Goal: Task Accomplishment & Management: Complete application form

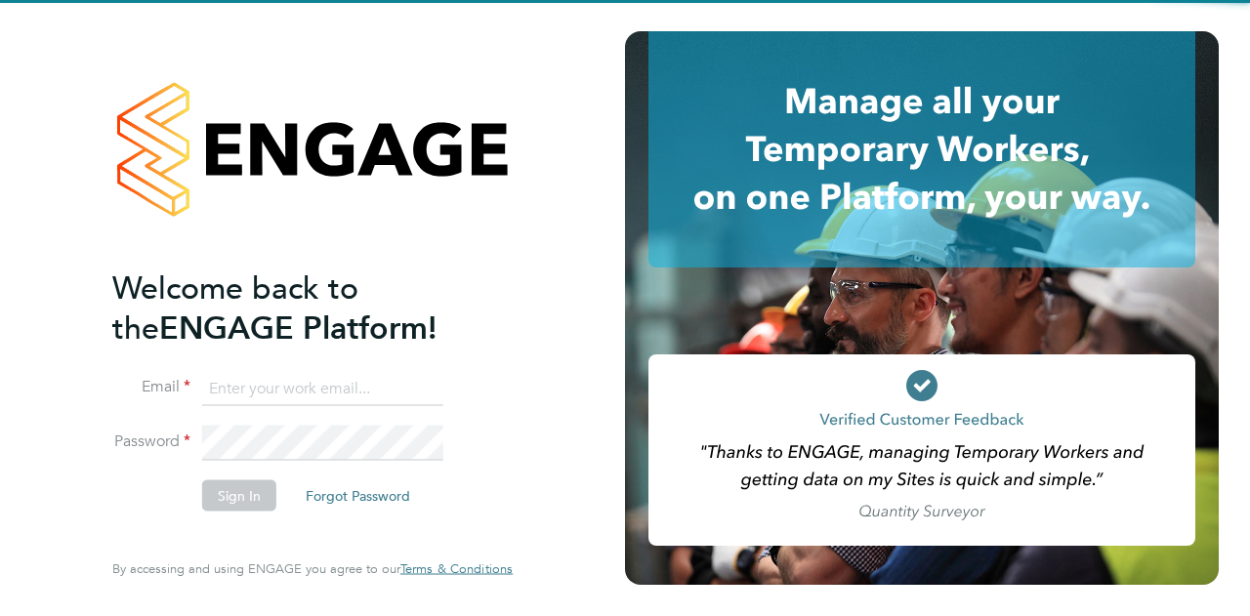
click at [346, 387] on input at bounding box center [322, 388] width 241 height 35
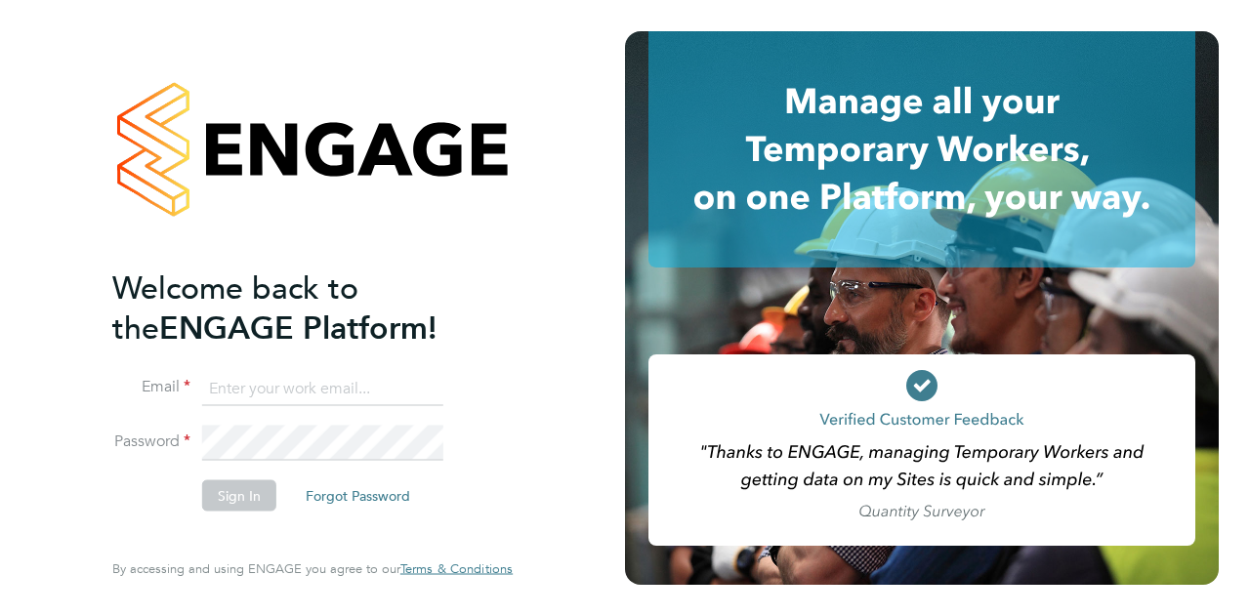
type input "ollie.morrissey@vistry.co.uk"
click at [259, 480] on button "Sign In" at bounding box center [239, 495] width 74 height 31
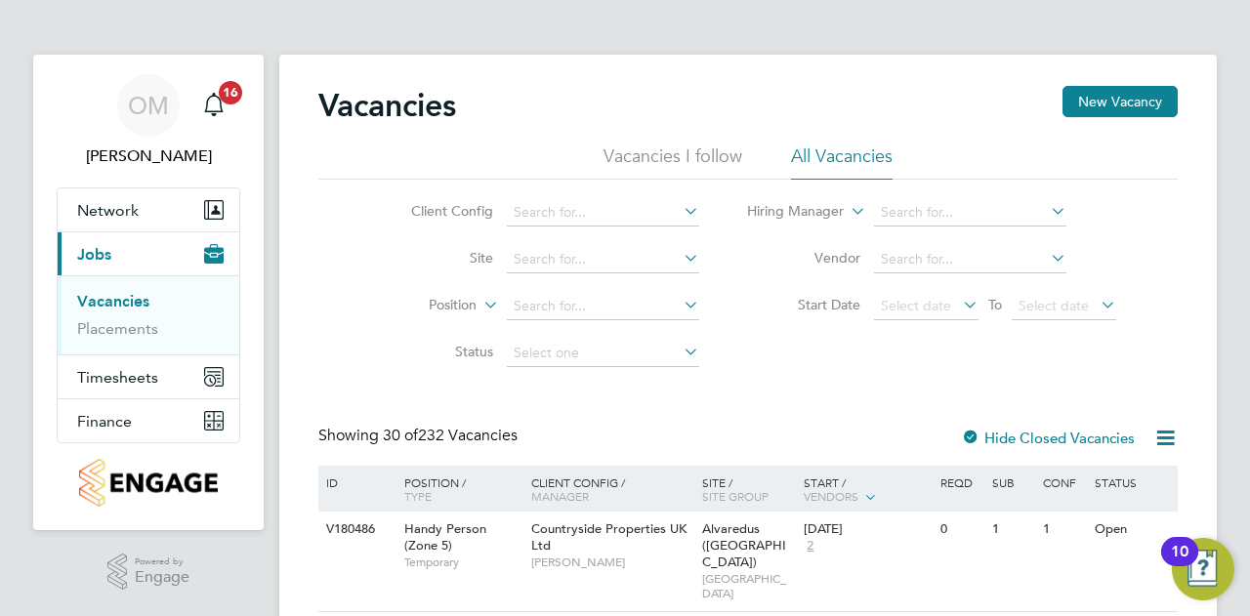
click at [1128, 118] on div "Vacancies New Vacancy" at bounding box center [748, 115] width 860 height 59
click at [1126, 104] on button "New Vacancy" at bounding box center [1120, 101] width 115 height 31
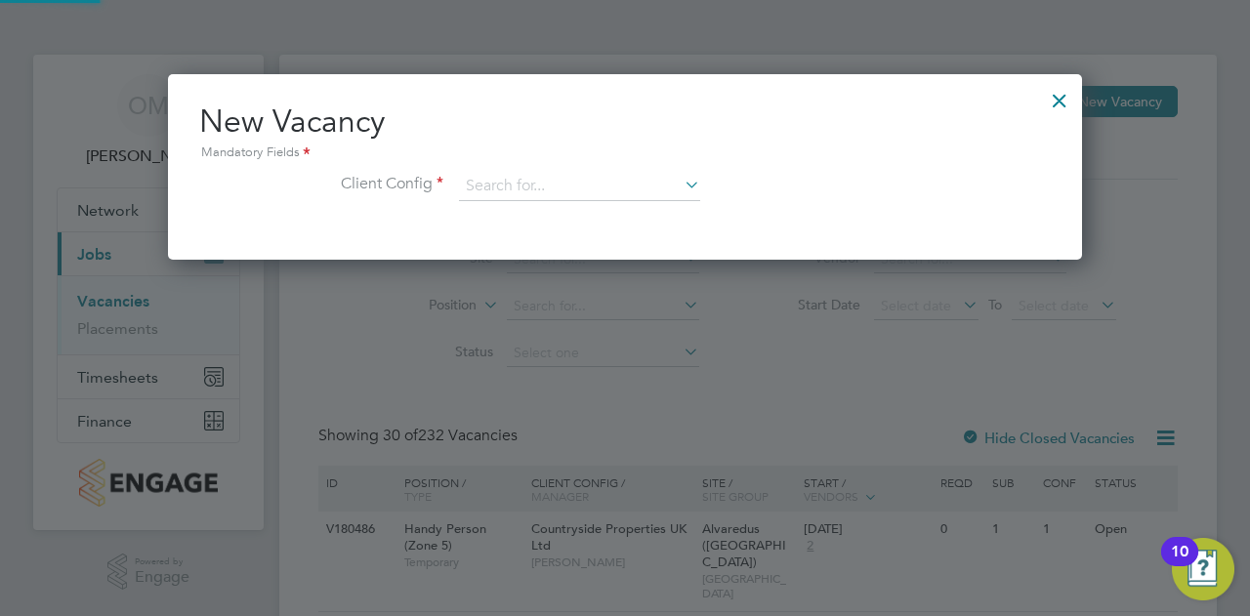
scroll to position [185, 914]
click at [529, 173] on input at bounding box center [579, 186] width 241 height 29
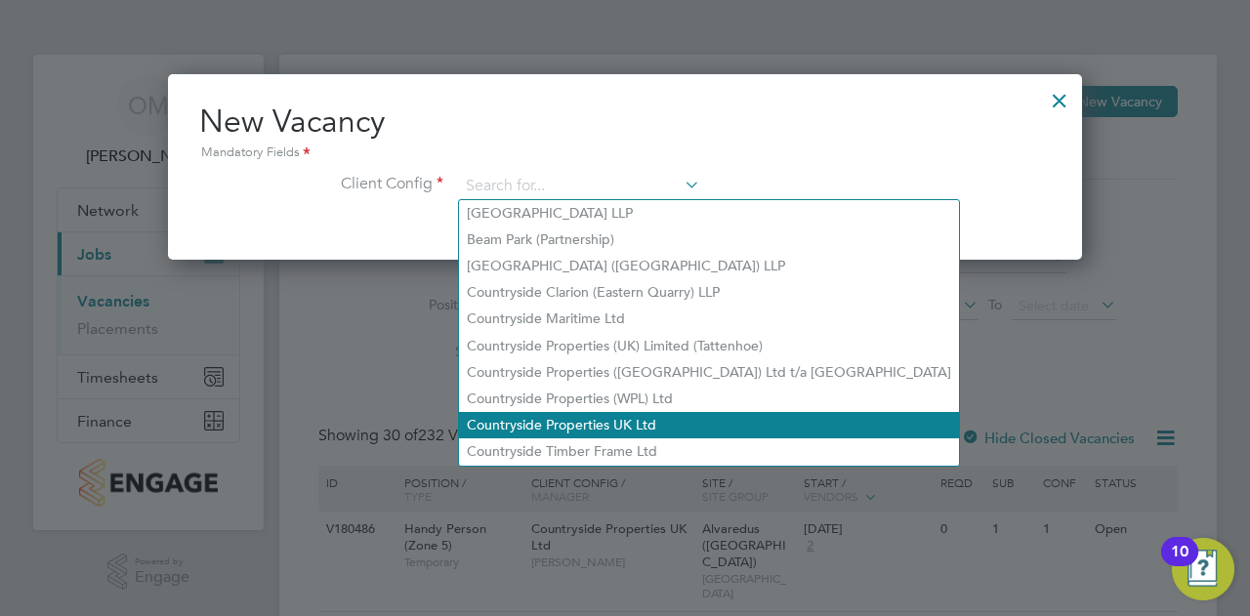
click at [624, 422] on li "Countryside Properties UK Ltd" at bounding box center [709, 425] width 500 height 26
type input "Countryside Properties UK Ltd"
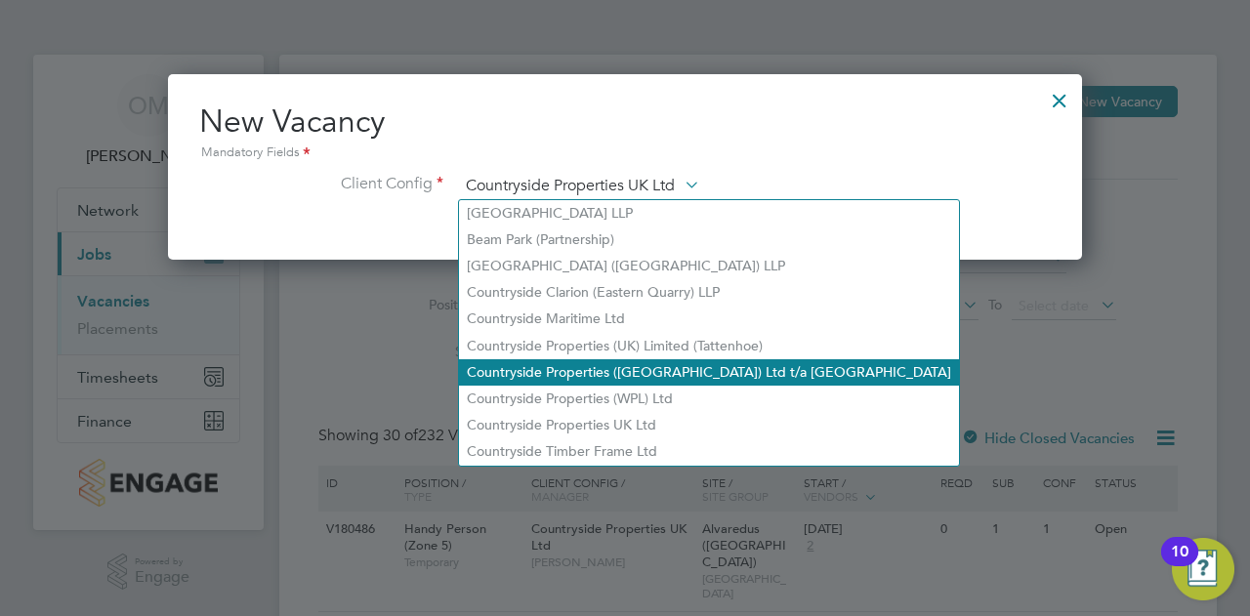
scroll to position [325, 914]
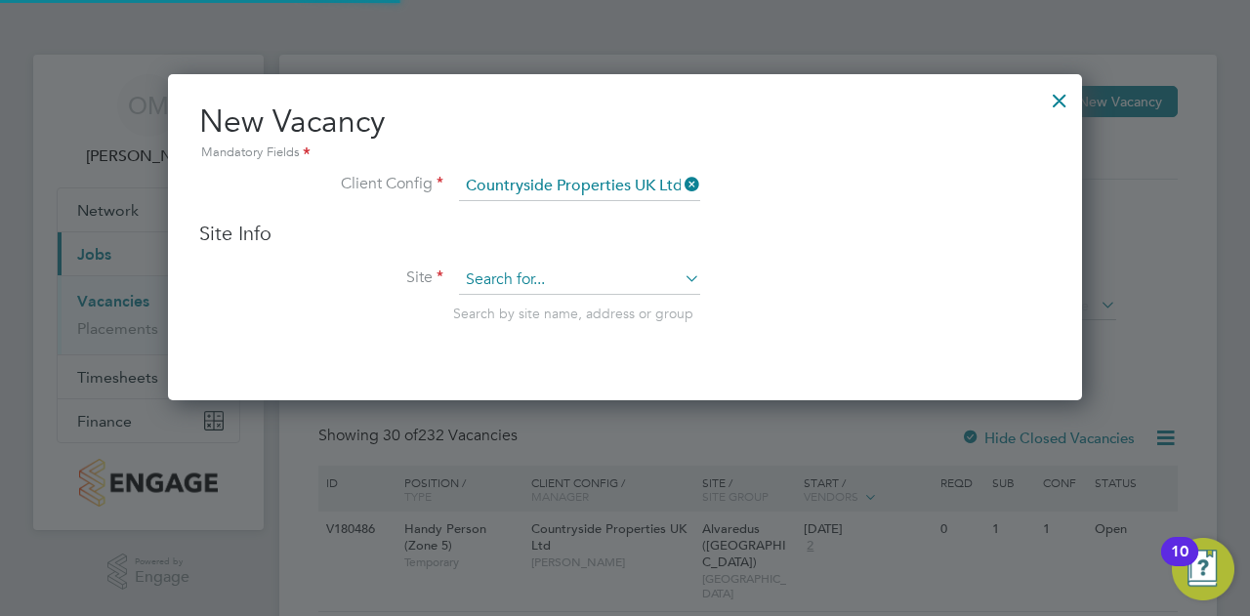
click at [549, 274] on input at bounding box center [579, 280] width 241 height 29
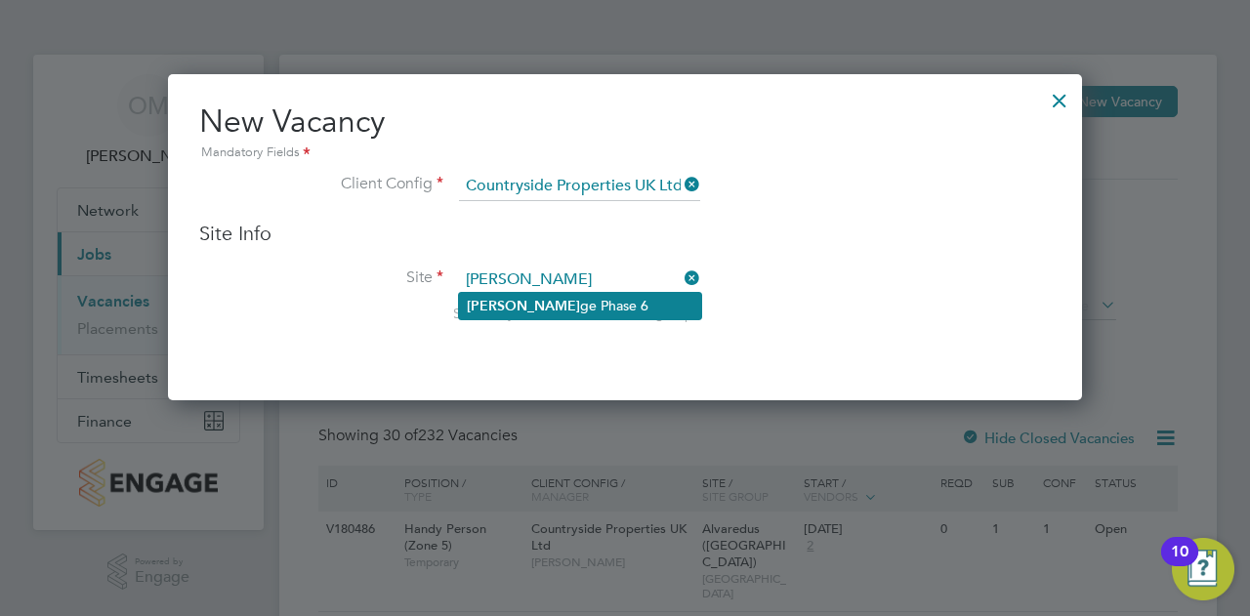
click at [593, 303] on li "[PERSON_NAME] Phase 6" at bounding box center [580, 306] width 242 height 26
type input "Wantage Phase 6"
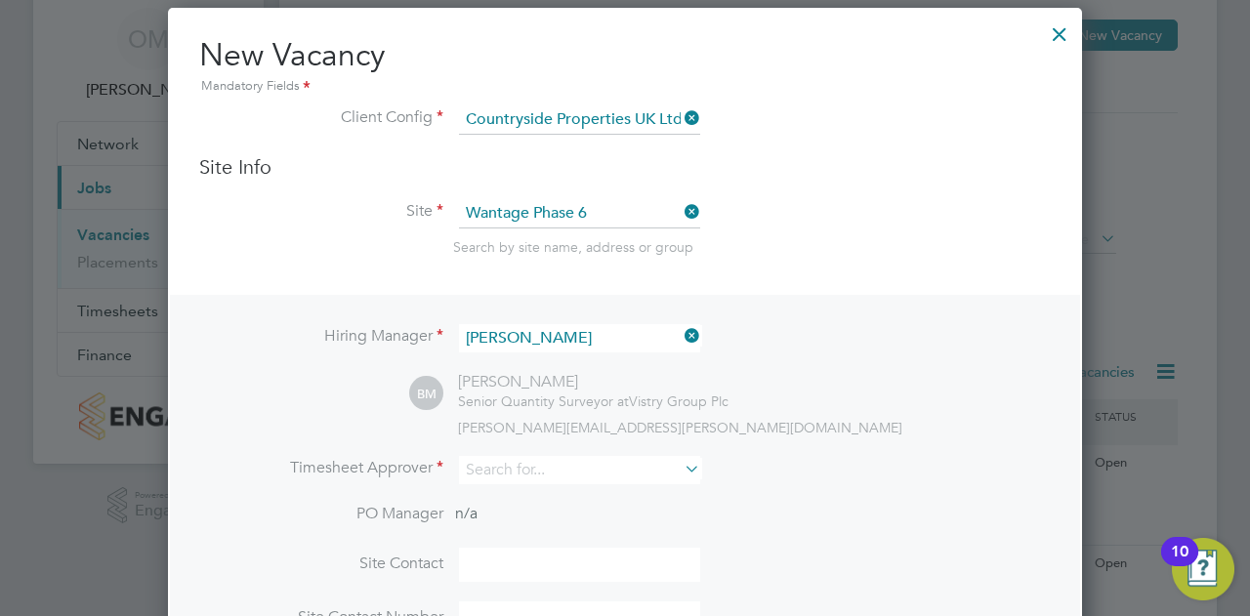
scroll to position [98, 0]
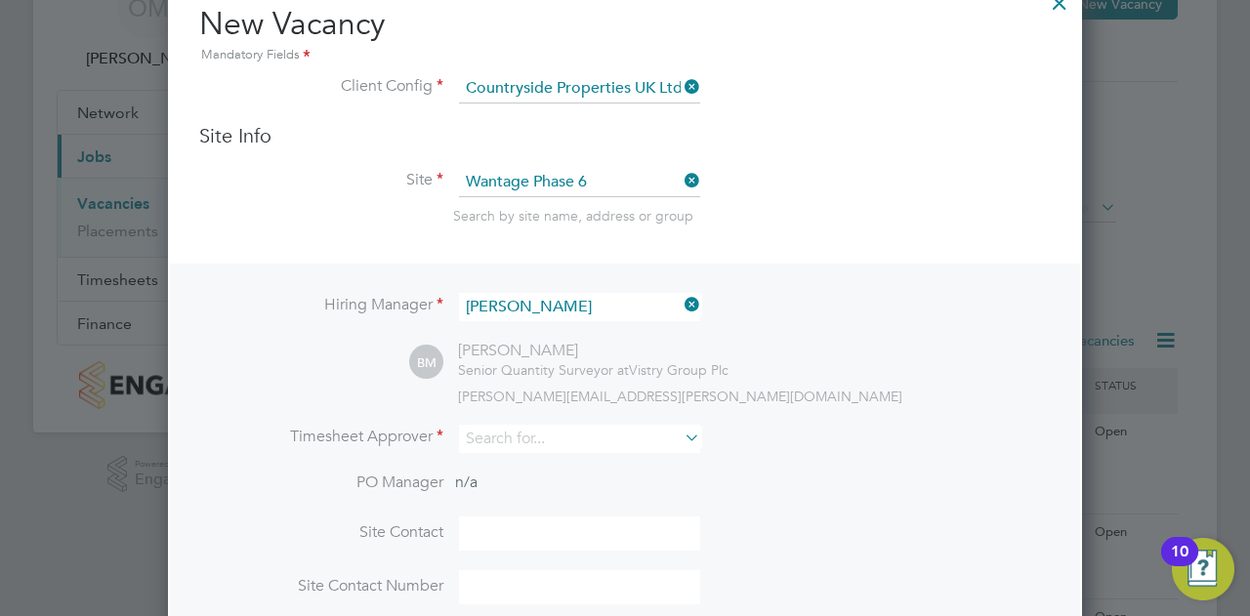
click at [562, 416] on div "Hiring Manager [PERSON_NAME] [PERSON_NAME] Senior Quantity Surveyor at Vistry G…" at bounding box center [625, 449] width 910 height 370
click at [563, 427] on input at bounding box center [579, 439] width 241 height 28
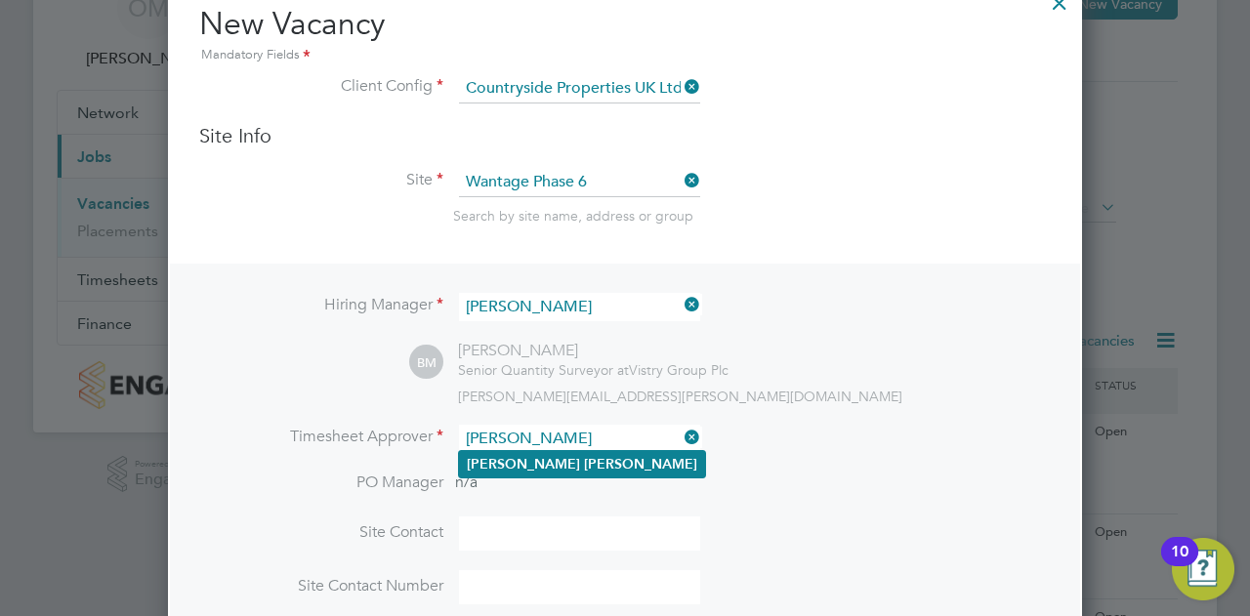
type input "[PERSON_NAME]"
click at [566, 459] on li "[PERSON_NAME]" at bounding box center [582, 464] width 246 height 26
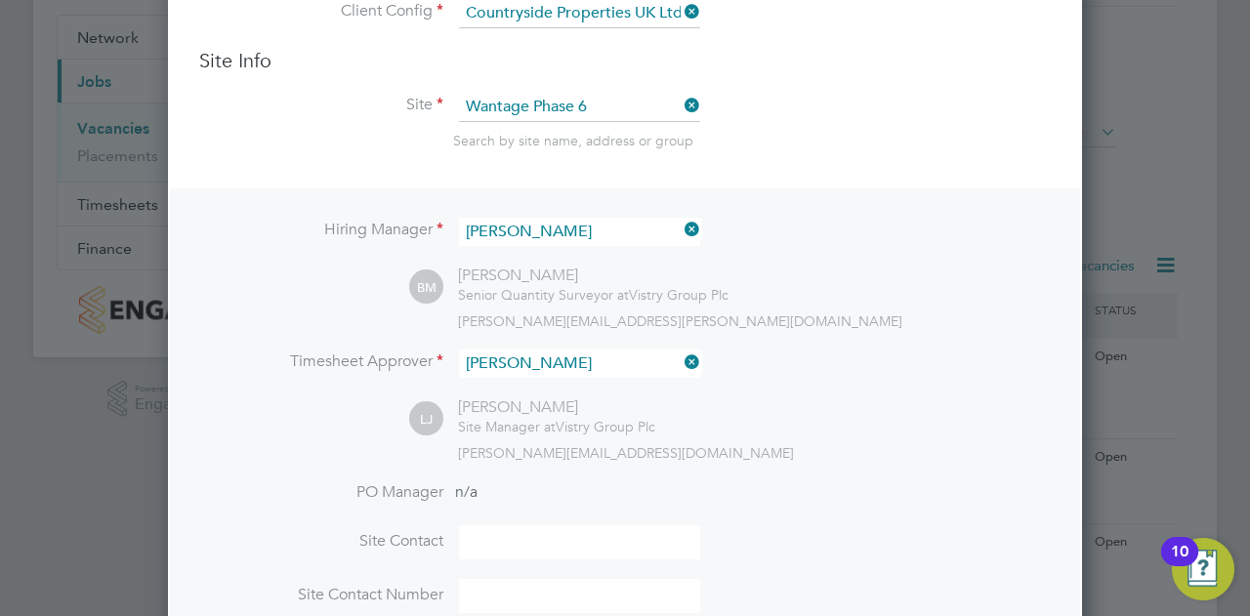
scroll to position [293, 0]
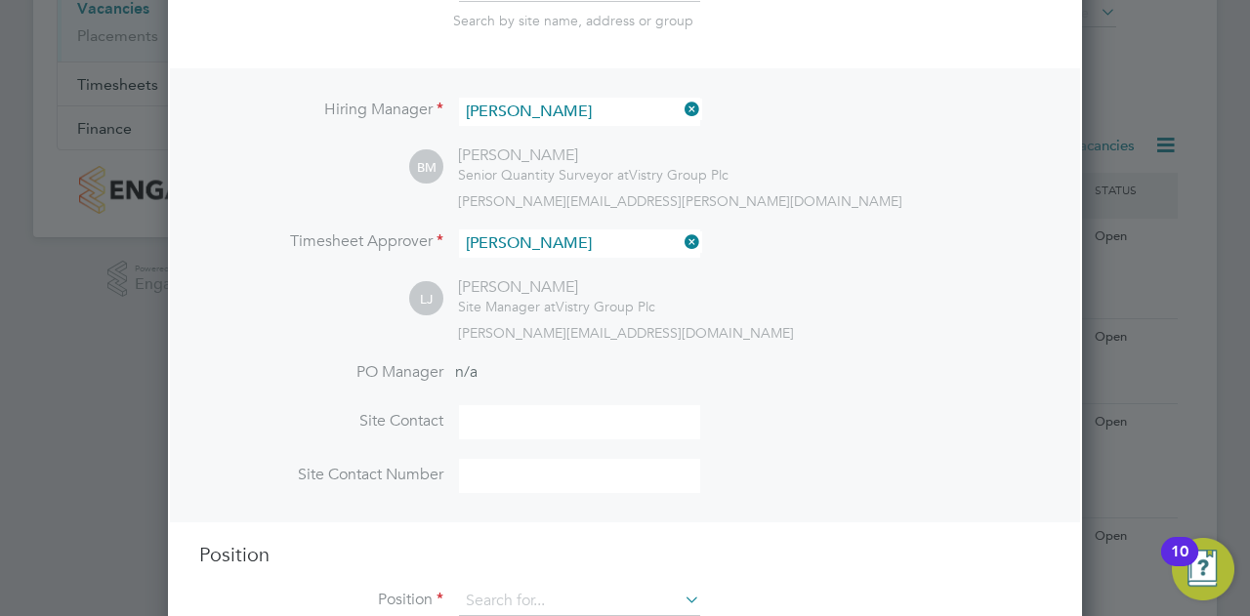
click at [543, 419] on input at bounding box center [579, 422] width 241 height 34
type input "[PERSON_NAME]"
click at [557, 474] on input at bounding box center [579, 476] width 241 height 34
type input "07596863629"
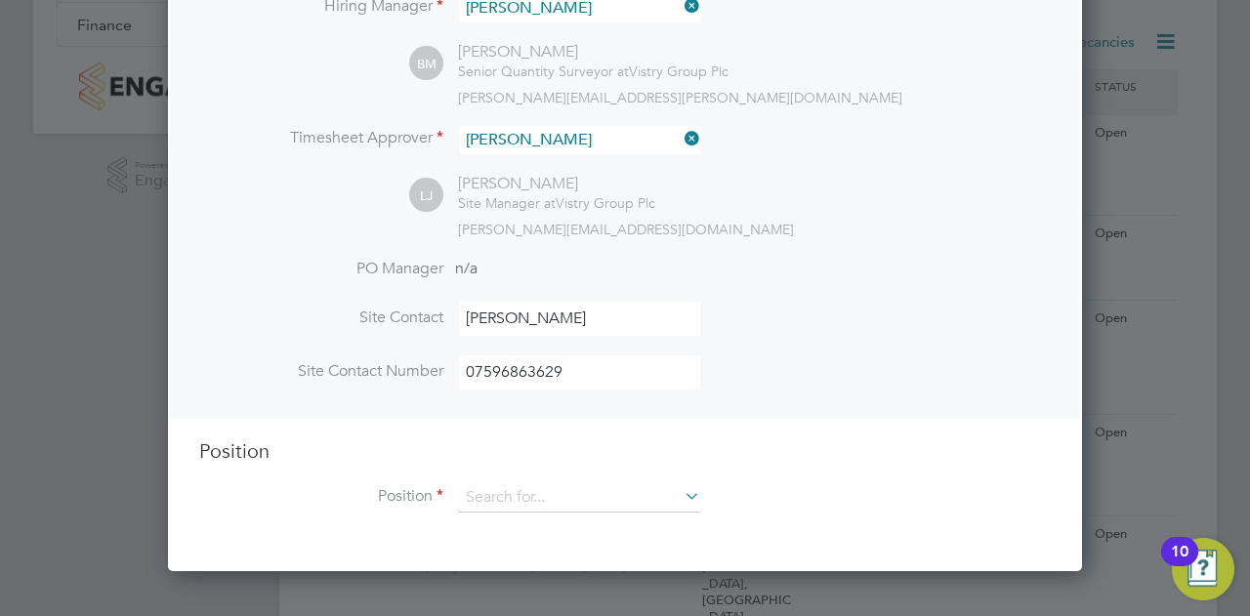
scroll to position [586, 0]
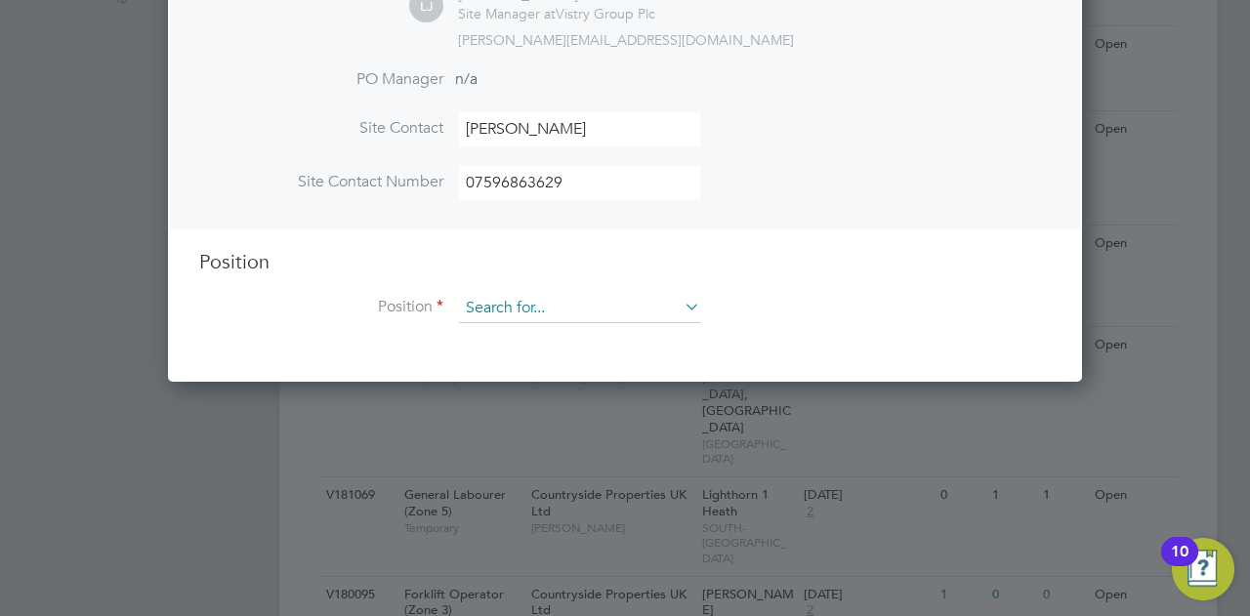
click at [523, 294] on input at bounding box center [579, 308] width 241 height 29
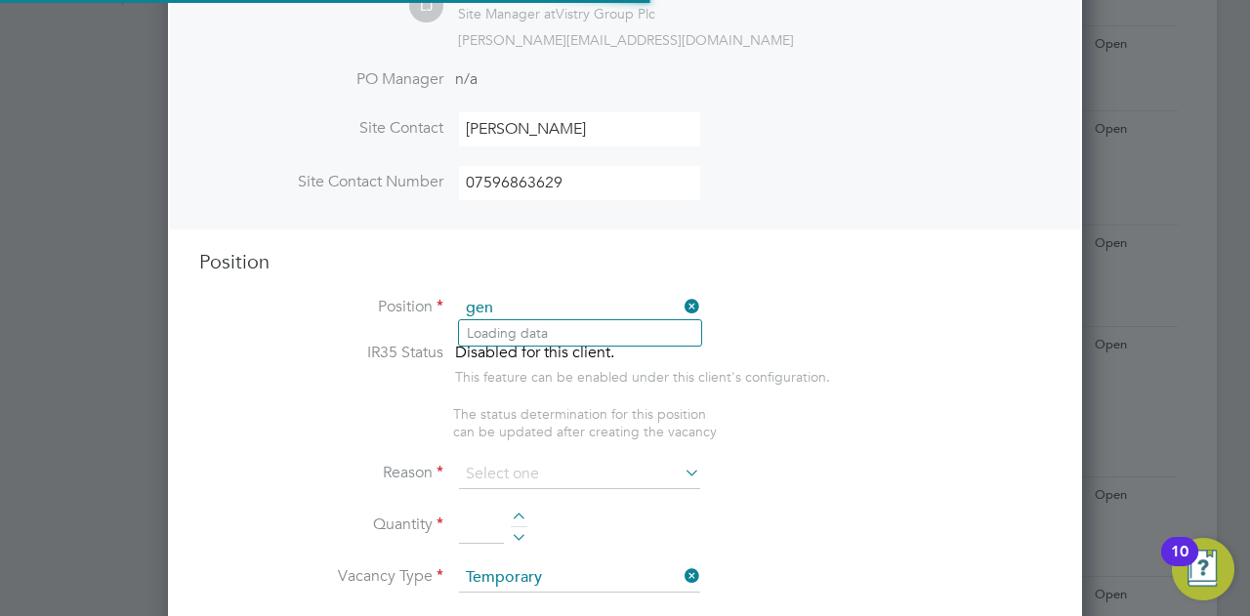
scroll to position [2794, 914]
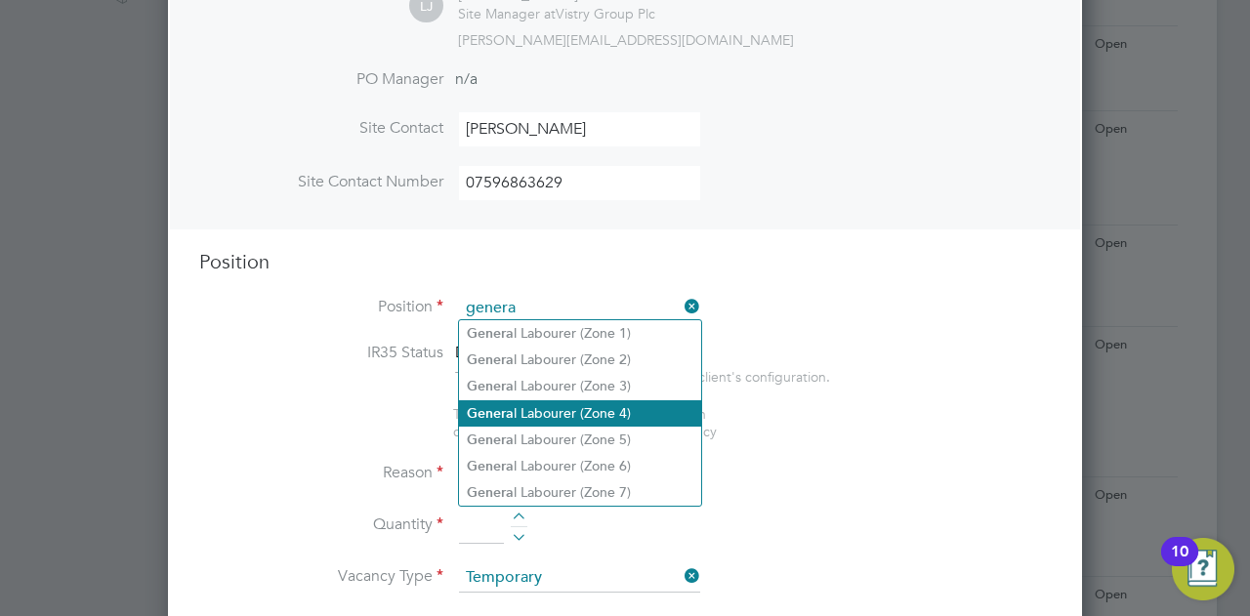
click at [580, 421] on li "Genera l Labourer (Zone 4)" at bounding box center [580, 414] width 242 height 26
type input "General Labourer (Zone 4)"
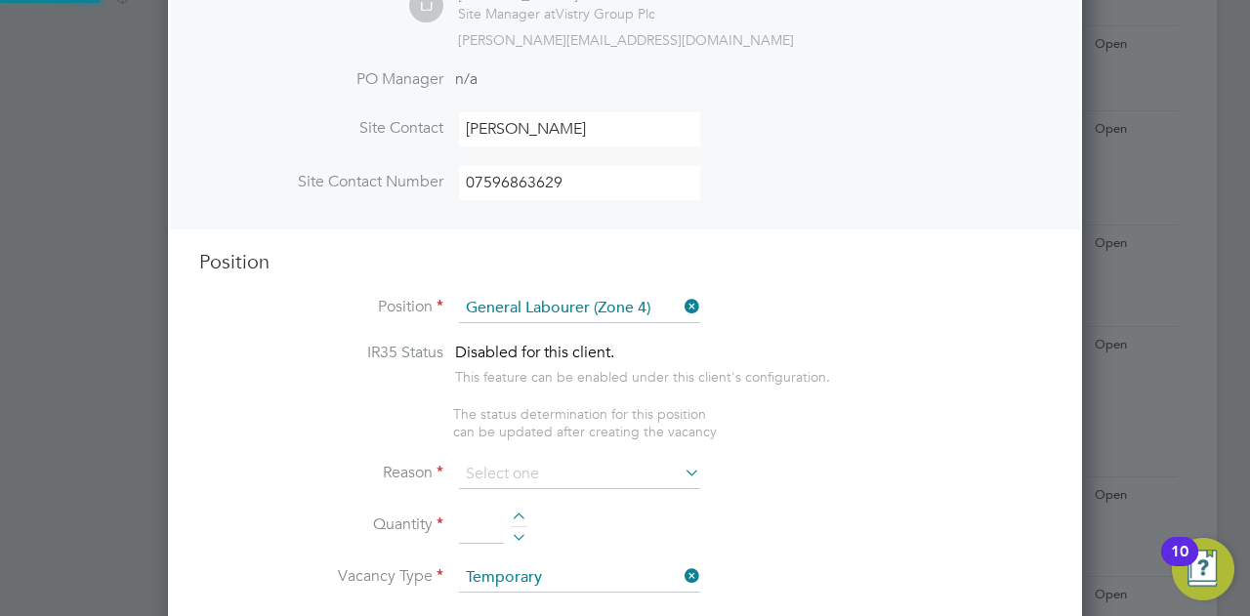
type textarea "- General site labouring duties - Supporting the trades on site - Moving materi…"
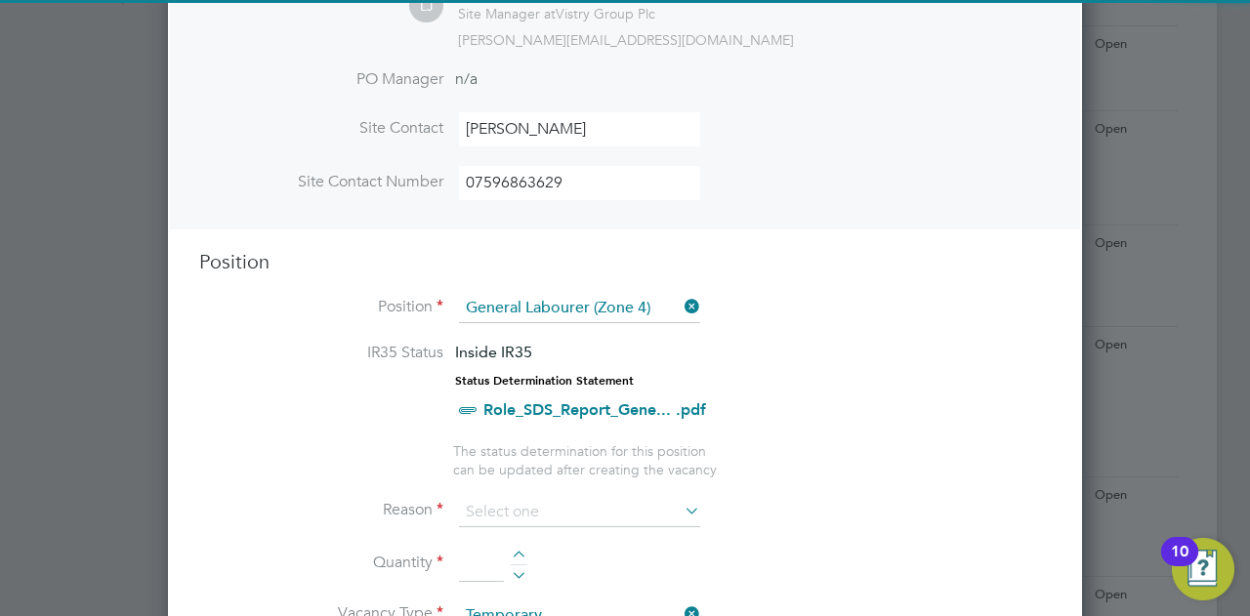
scroll to position [684, 0]
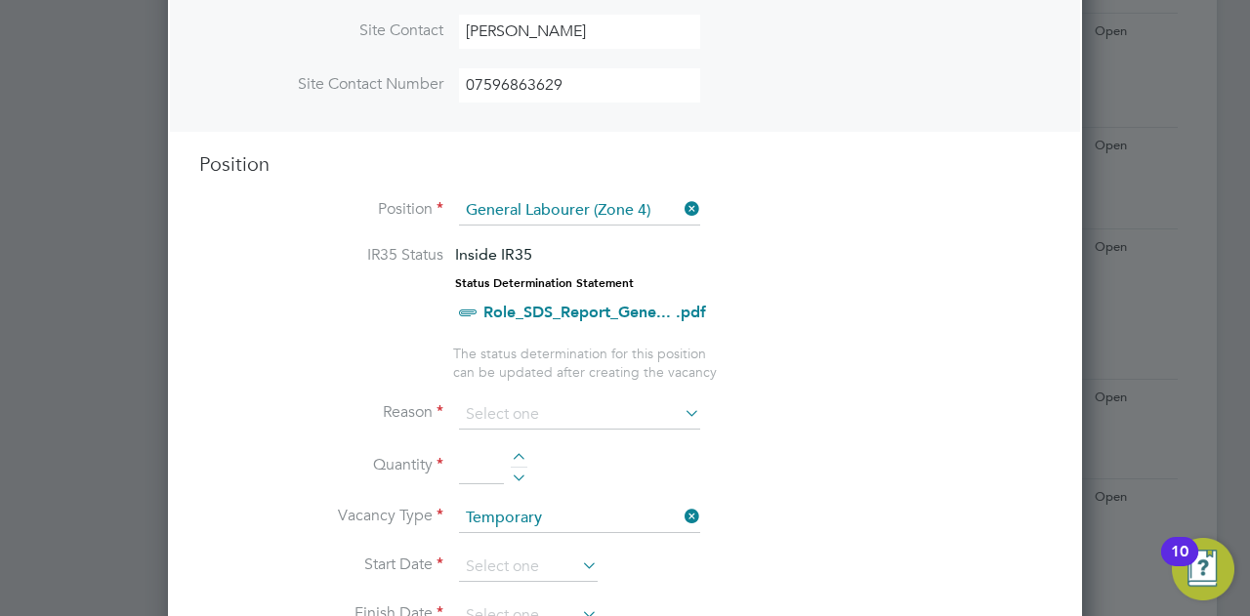
click at [582, 401] on input at bounding box center [579, 415] width 241 height 29
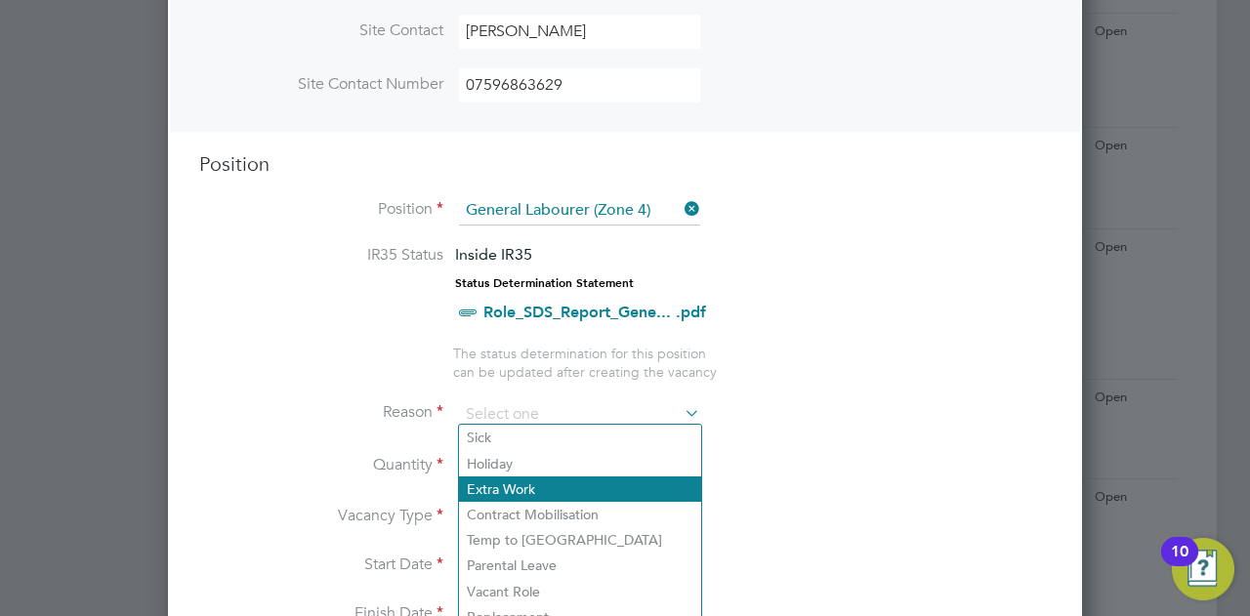
click at [559, 489] on li "Extra Work" at bounding box center [580, 489] width 242 height 25
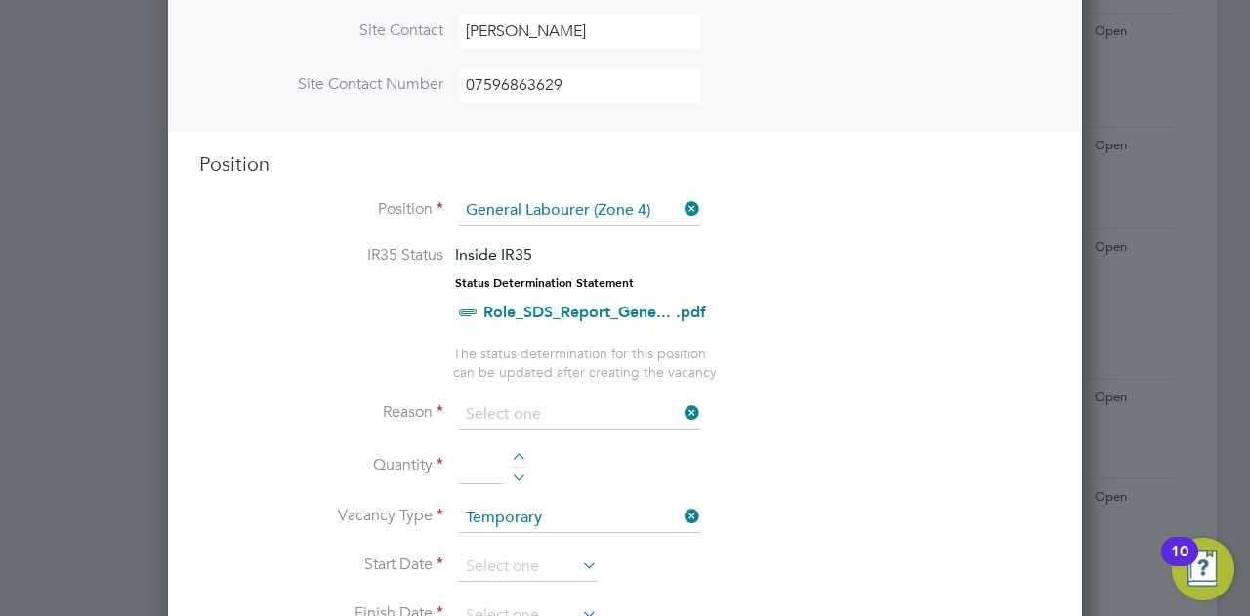
type input "Extra Work"
click at [520, 453] on div at bounding box center [519, 460] width 17 height 14
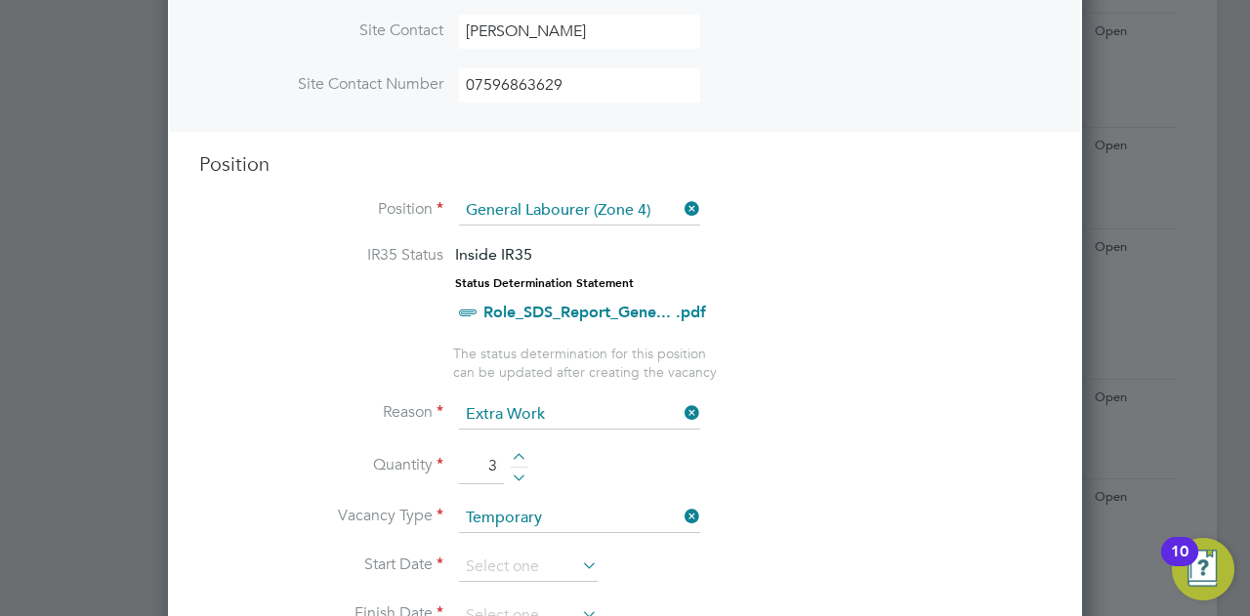
type input "4"
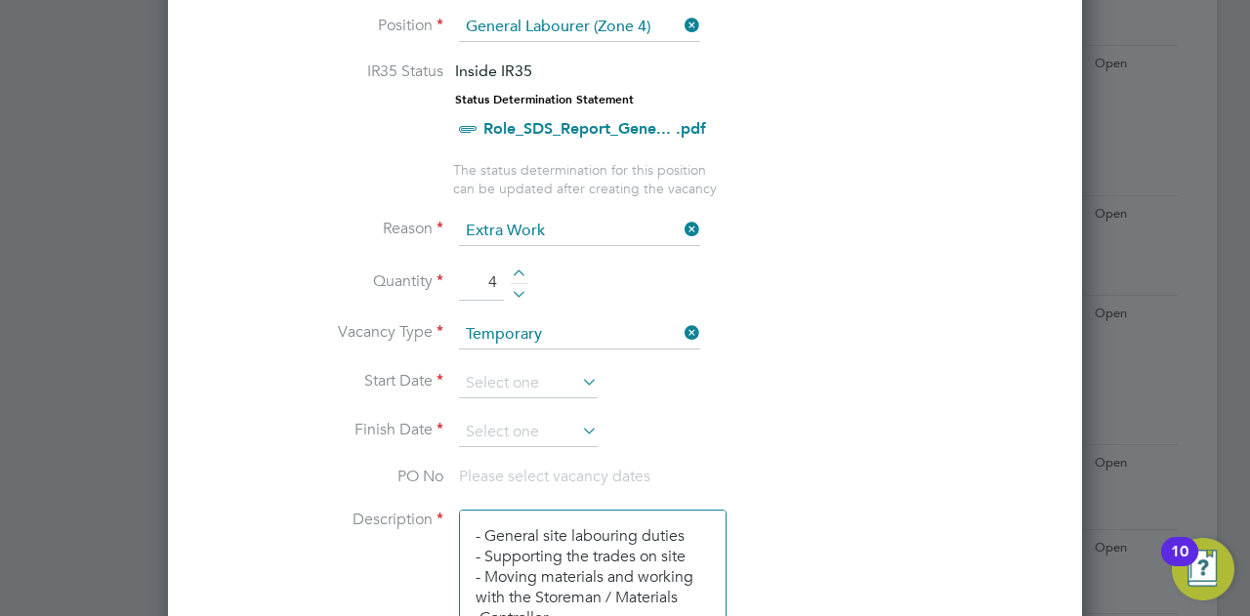
scroll to position [879, 0]
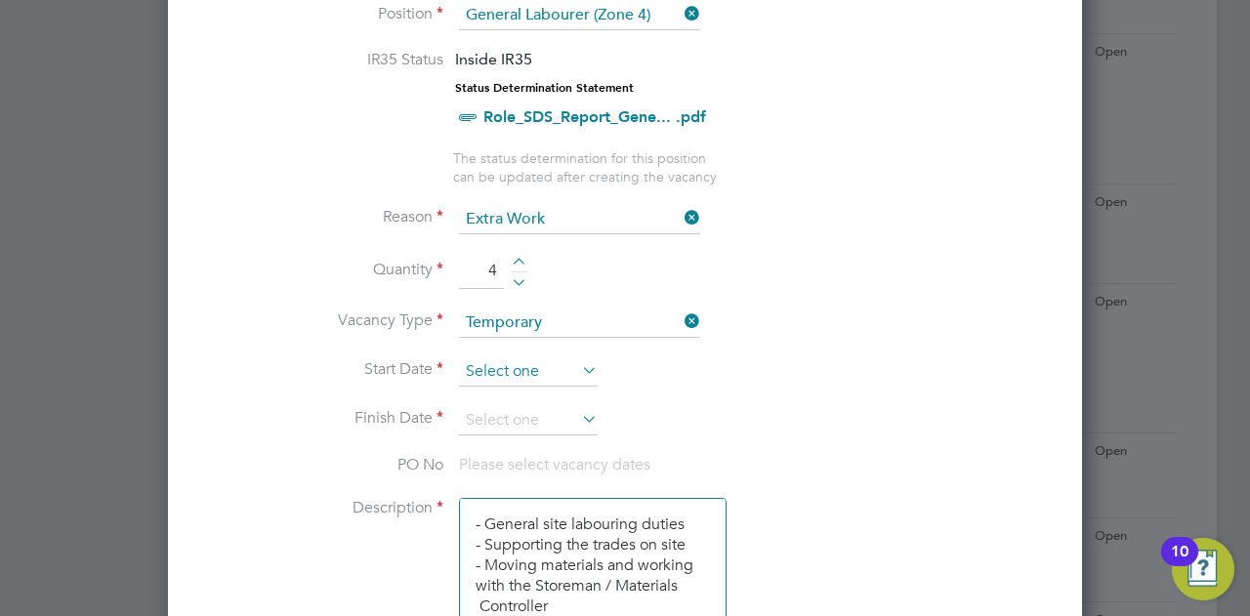
click at [556, 373] on input at bounding box center [528, 372] width 139 height 29
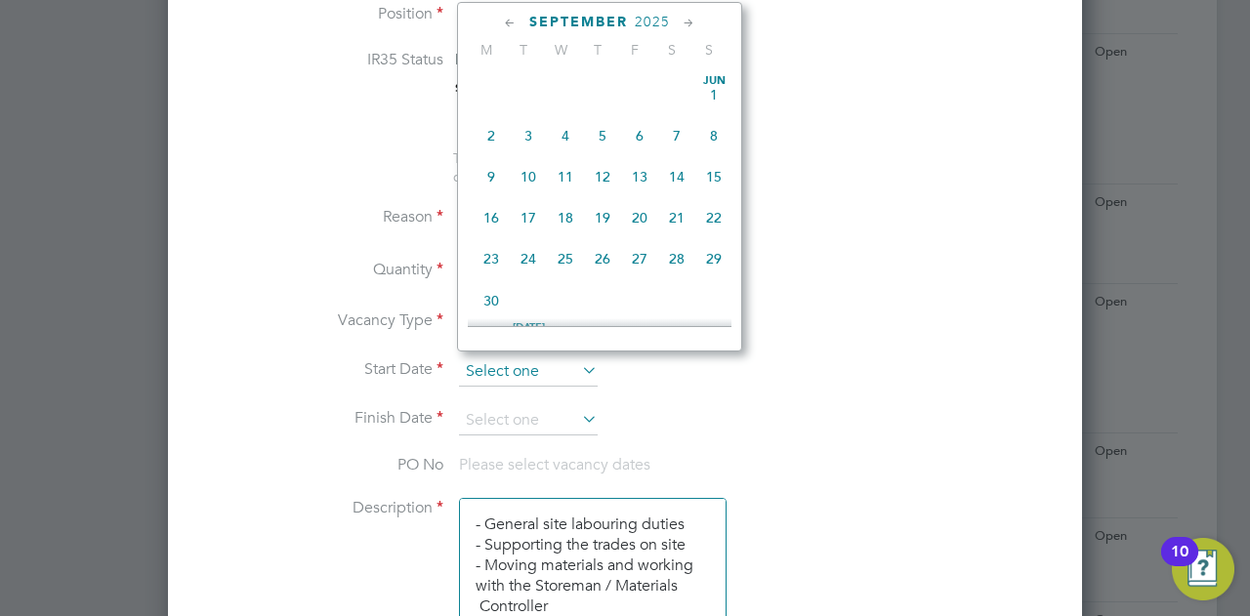
scroll to position [712, 0]
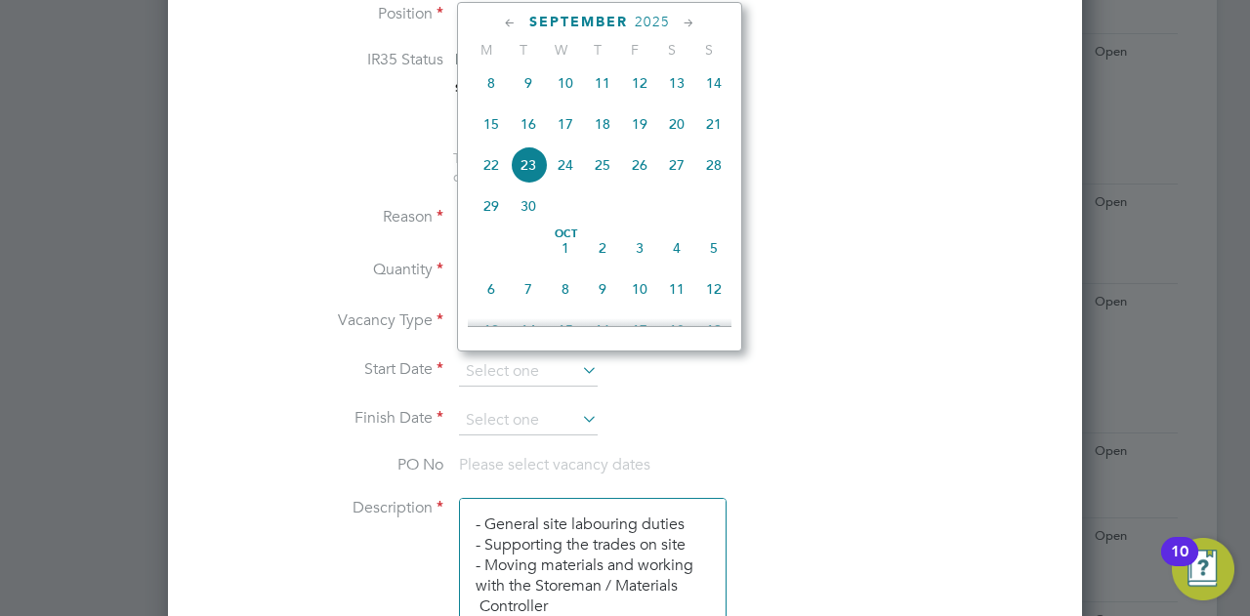
click at [529, 174] on span "23" at bounding box center [528, 165] width 37 height 37
type input "[DATE]"
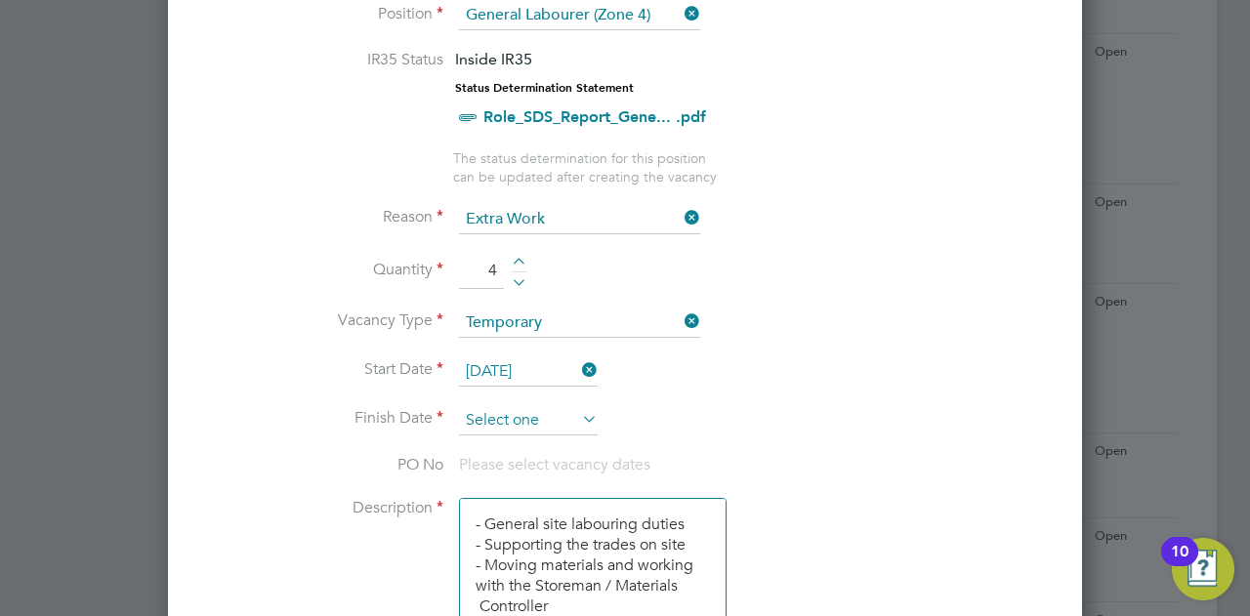
click at [571, 406] on input at bounding box center [528, 420] width 139 height 29
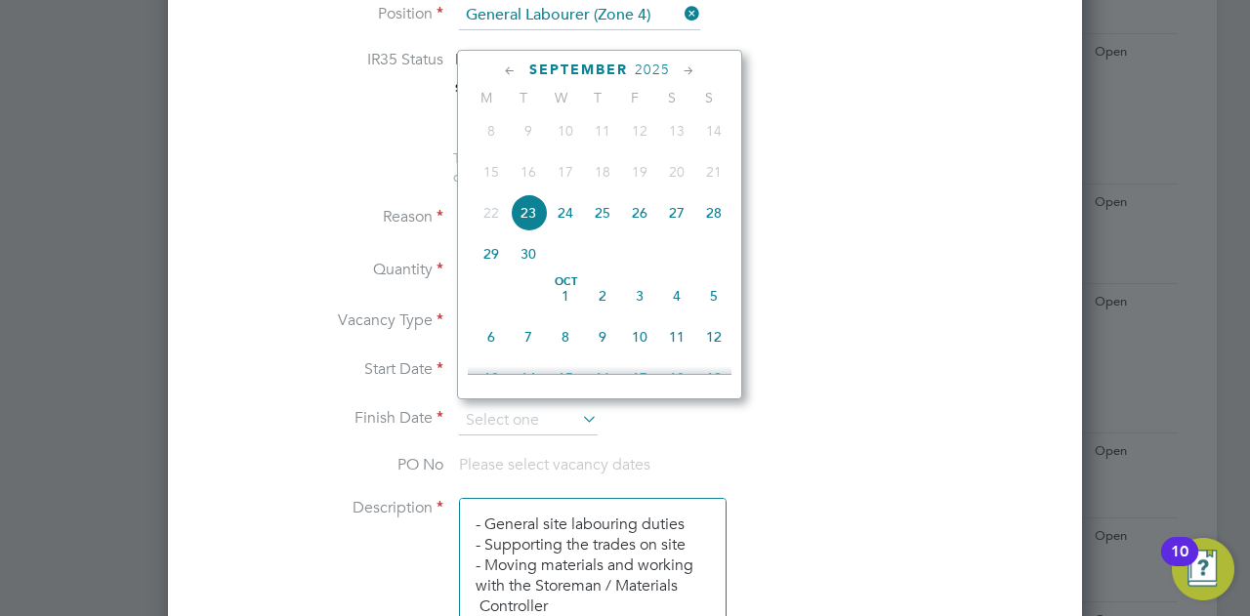
click at [592, 228] on span "25" at bounding box center [602, 212] width 37 height 37
type input "[DATE]"
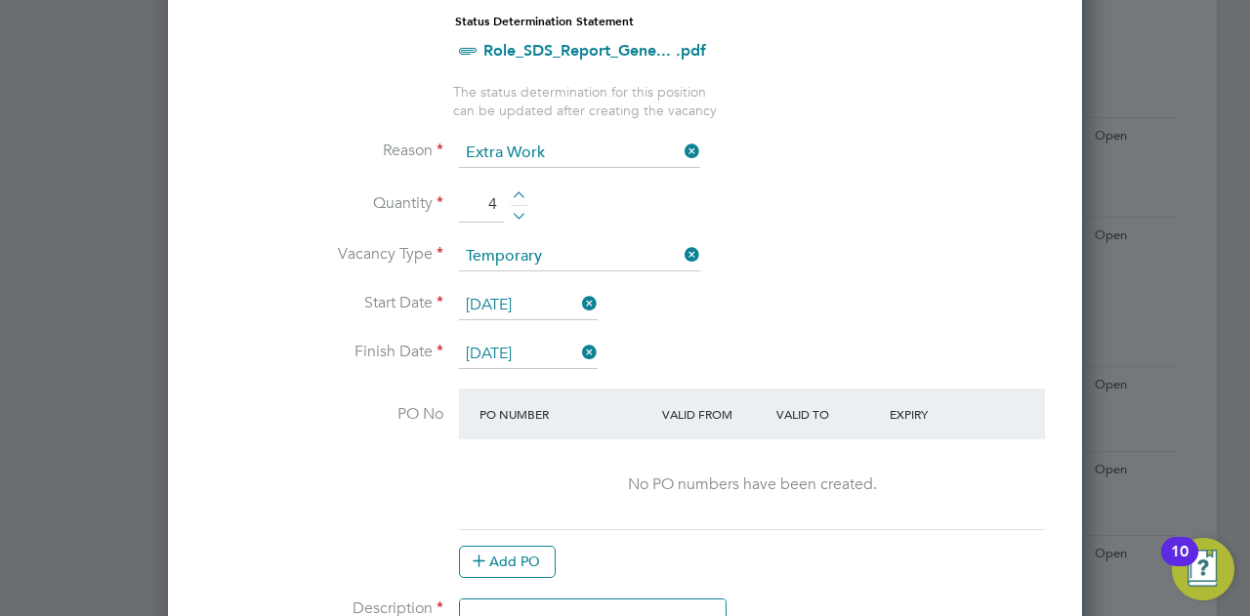
scroll to position [977, 0]
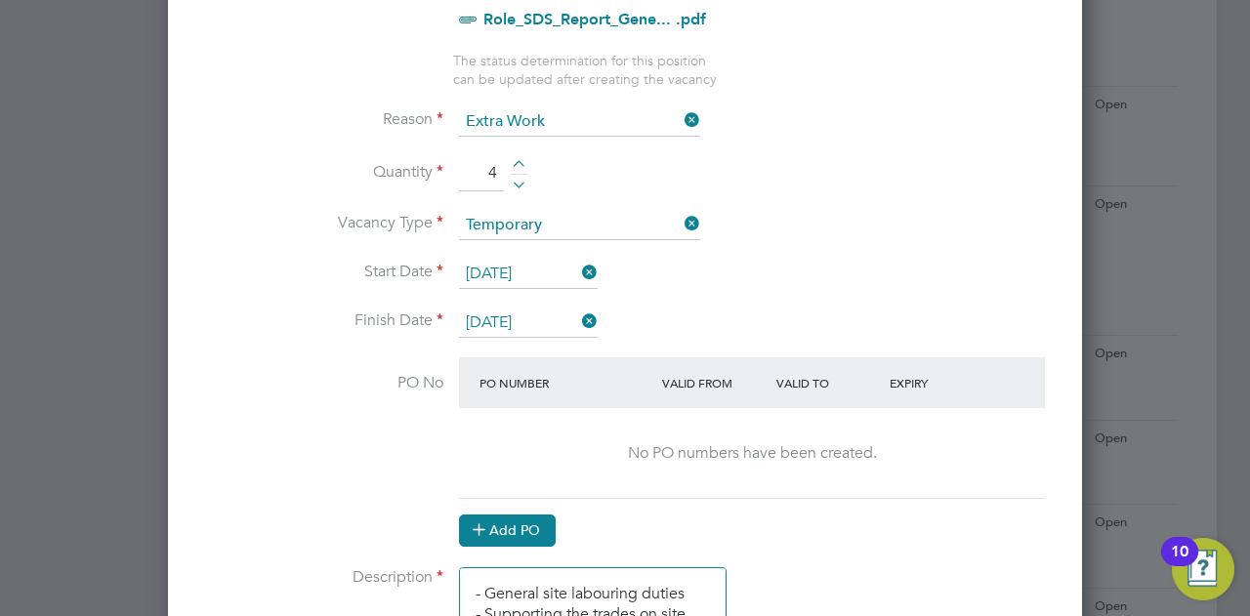
click at [508, 515] on button "Add PO" at bounding box center [507, 530] width 97 height 31
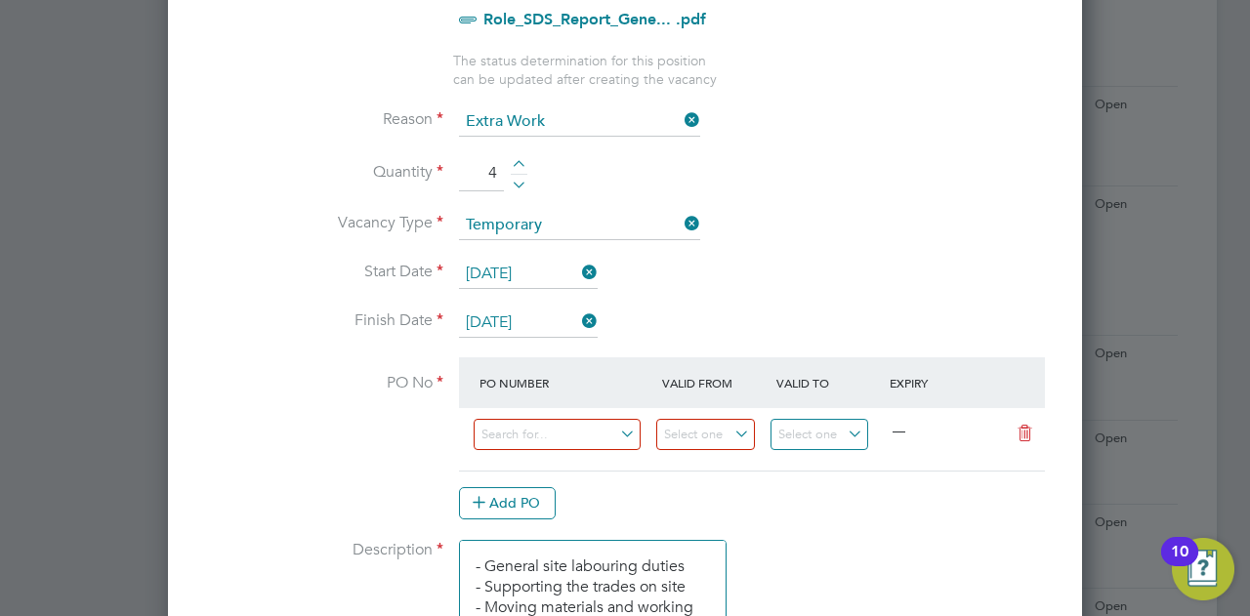
scroll to position [2936, 914]
click at [586, 423] on input at bounding box center [557, 435] width 167 height 32
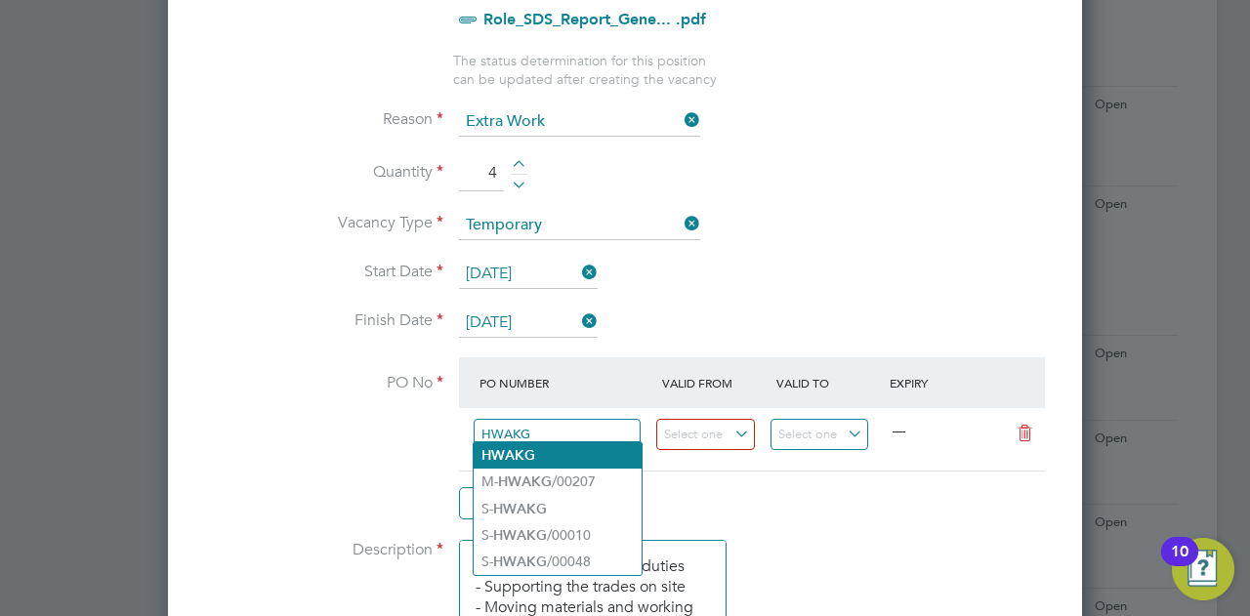
type input "HWAKG"
click at [573, 449] on li "HWAKG" at bounding box center [558, 456] width 168 height 26
type input "[DATE]"
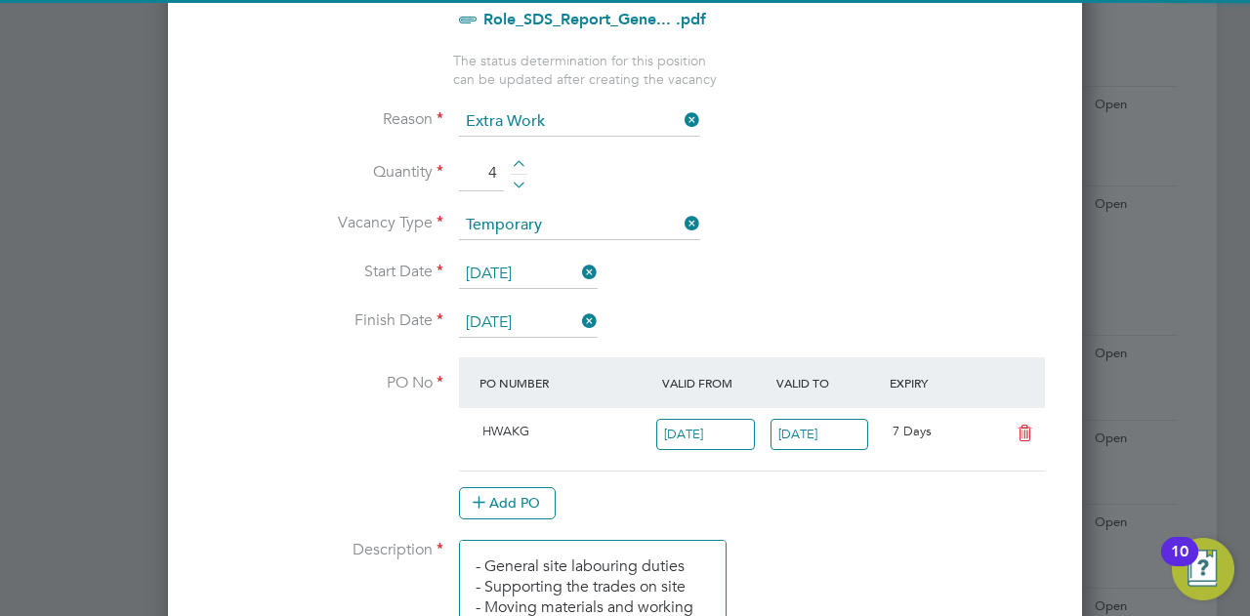
scroll to position [0, 0]
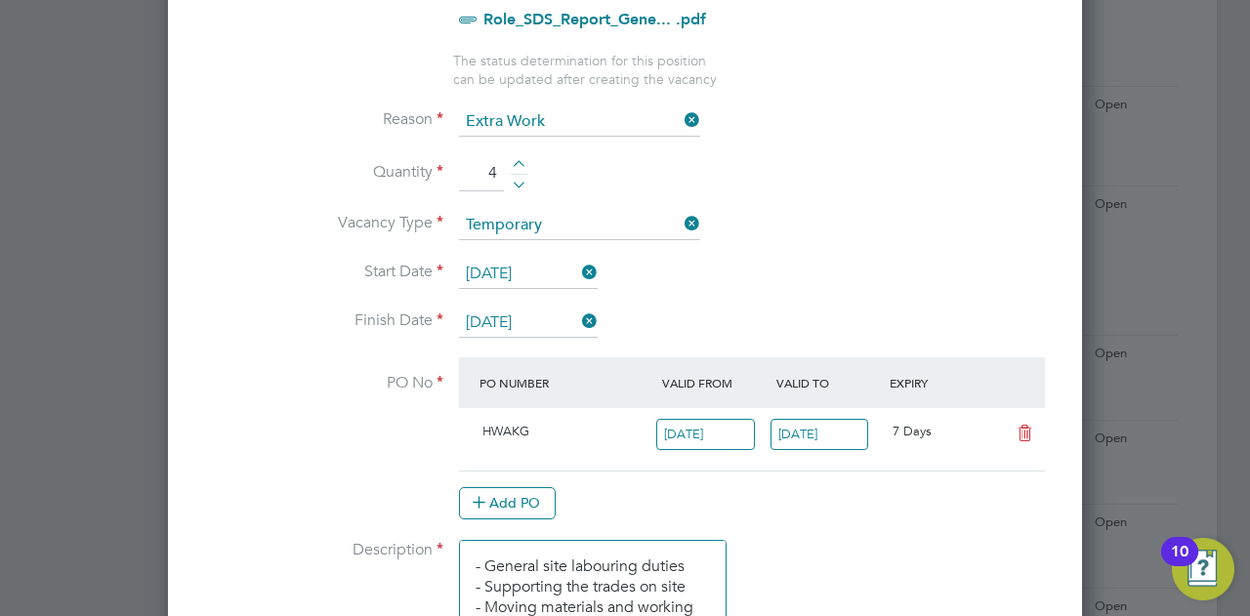
click at [715, 487] on div "Add PO" at bounding box center [752, 502] width 586 height 31
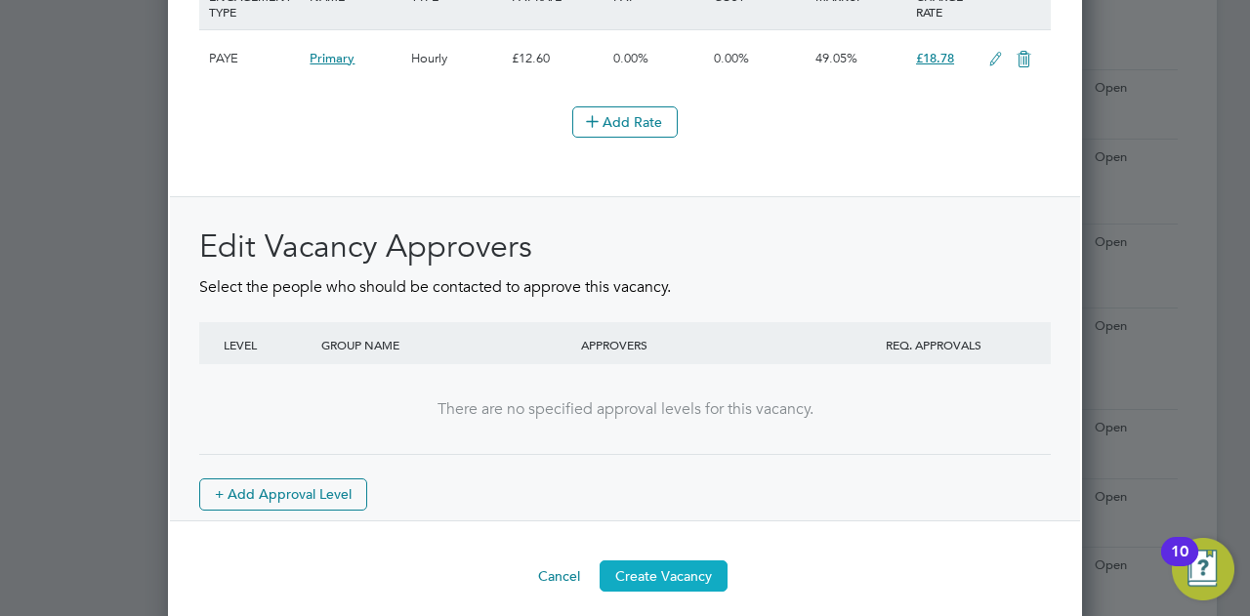
click at [659, 561] on button "Create Vacancy" at bounding box center [664, 576] width 128 height 31
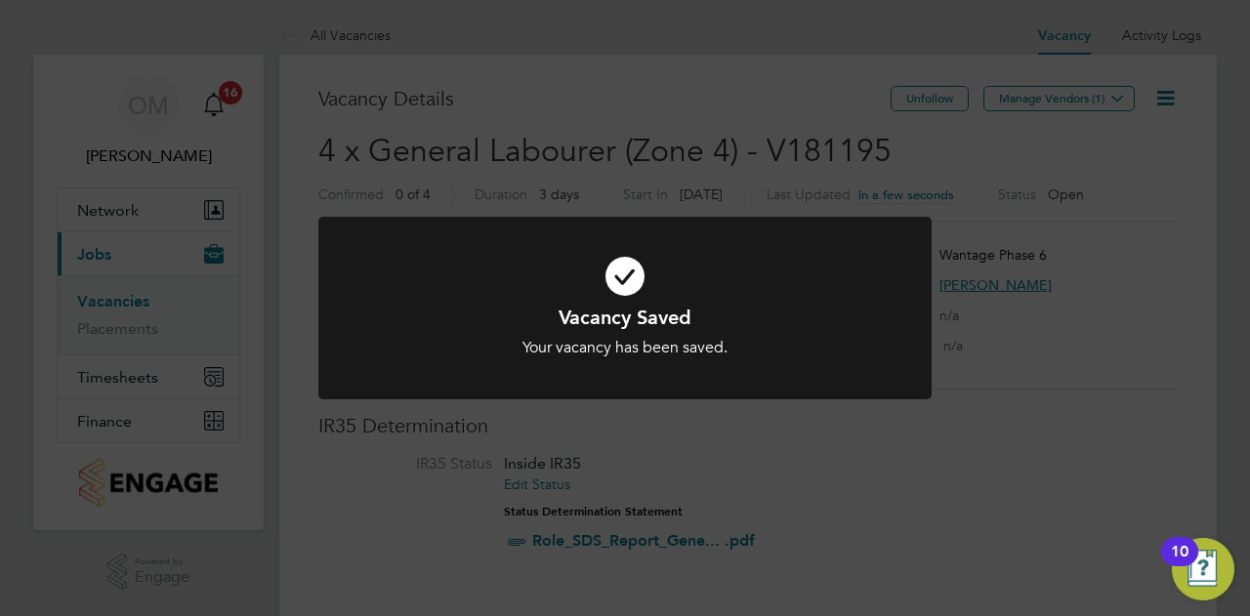
click at [1071, 108] on div "Vacancy Saved Your vacancy has been saved. Cancel Okay" at bounding box center [625, 308] width 1250 height 616
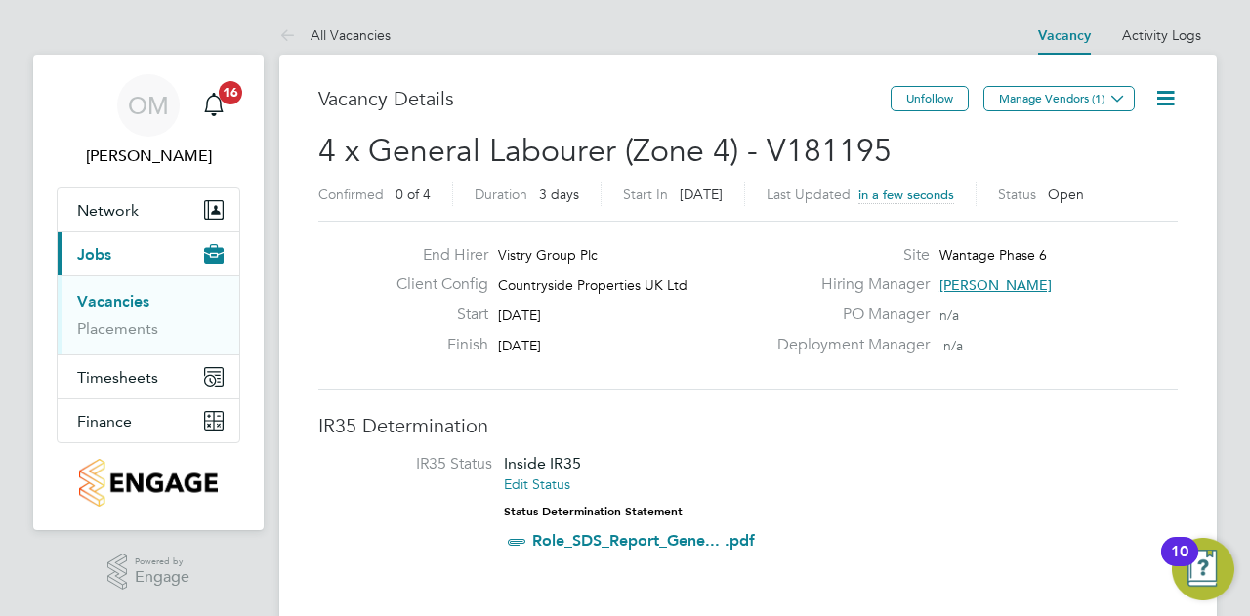
click at [1069, 99] on button "Manage Vendors (1)" at bounding box center [1059, 98] width 151 height 25
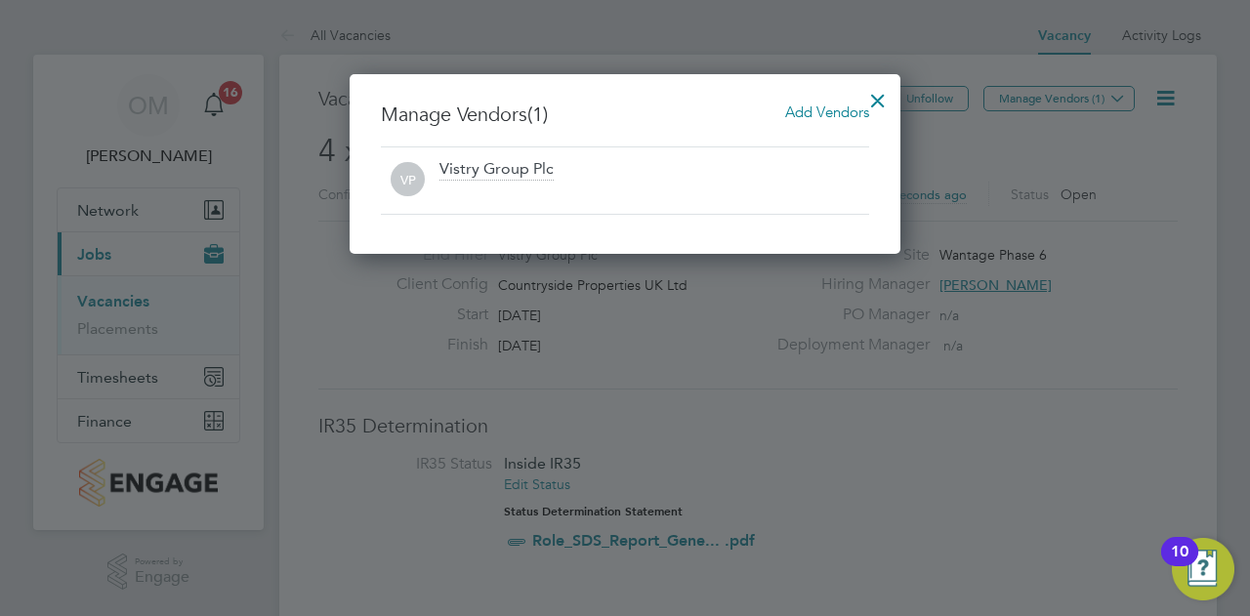
click at [798, 110] on span "Add Vendors" at bounding box center [827, 112] width 84 height 19
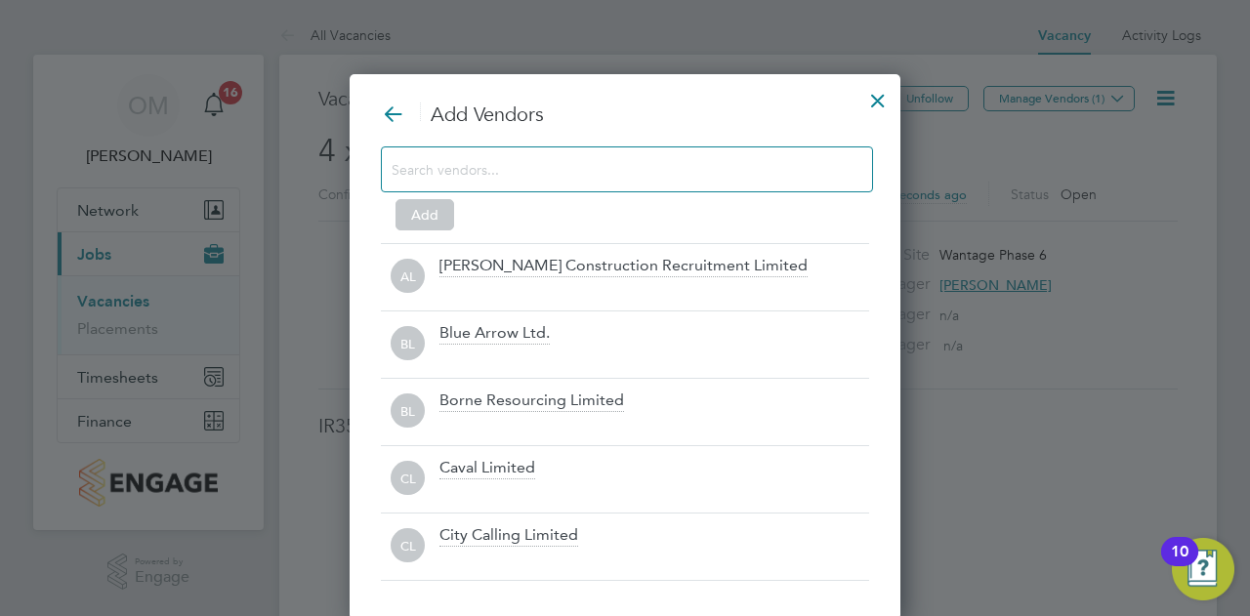
click at [614, 182] on div at bounding box center [627, 170] width 492 height 46
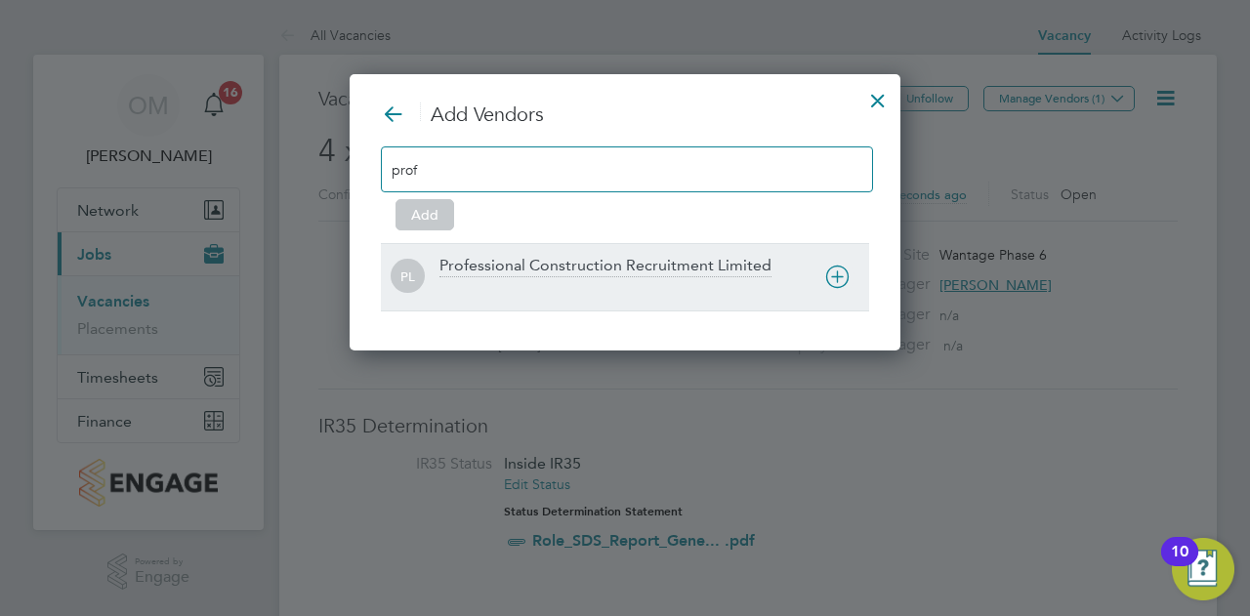
type input "prof"
click at [607, 265] on div "Professional Construction Recruitment Limited" at bounding box center [606, 266] width 332 height 21
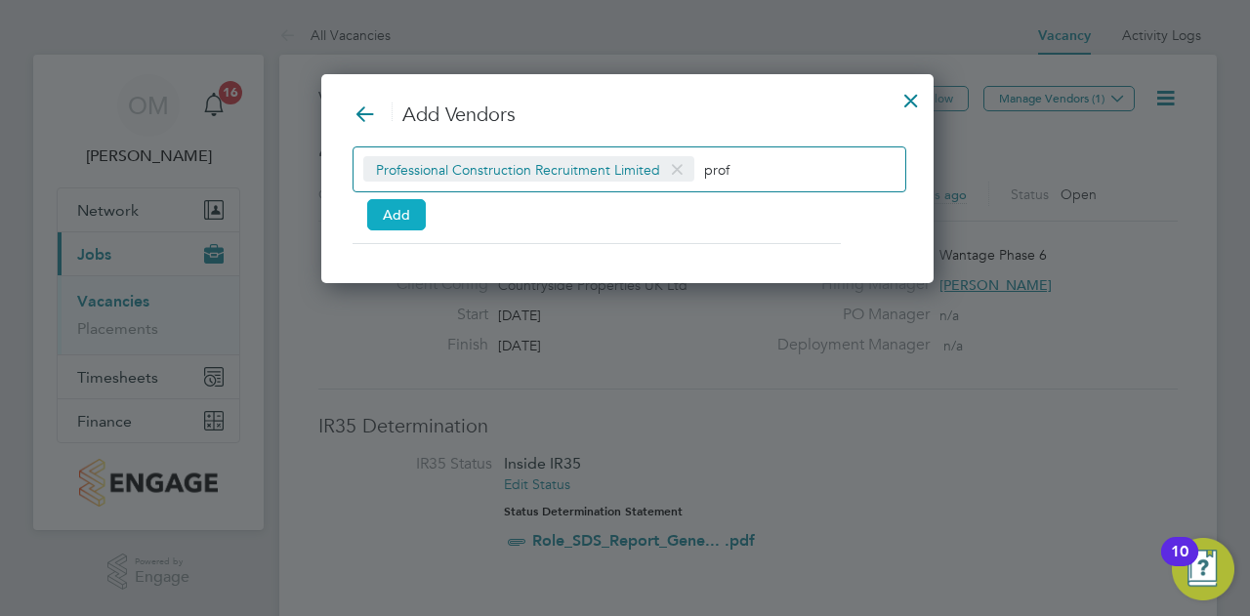
click at [377, 204] on button "Add" at bounding box center [396, 214] width 59 height 31
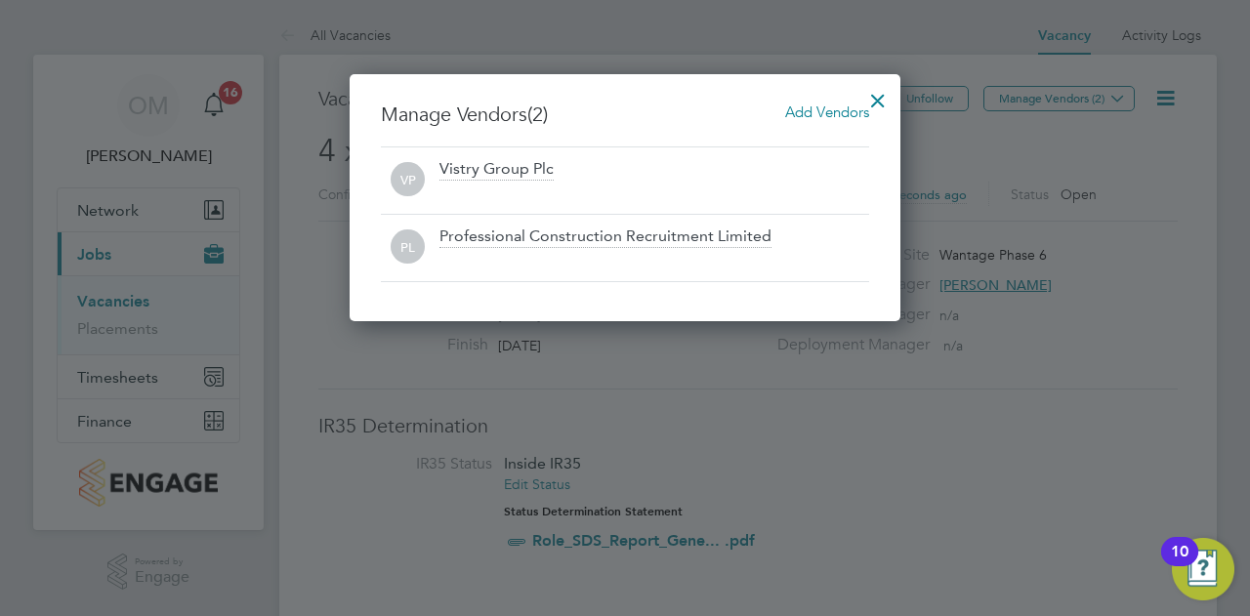
click at [885, 103] on div at bounding box center [878, 95] width 35 height 35
